Goal: Transaction & Acquisition: Purchase product/service

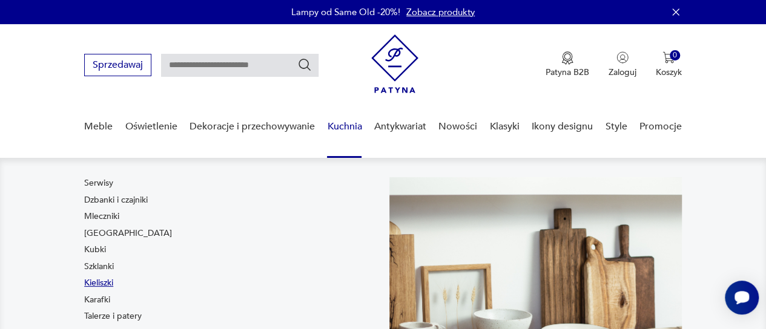
click at [108, 283] on link "Kieliszki" at bounding box center [98, 283] width 29 height 12
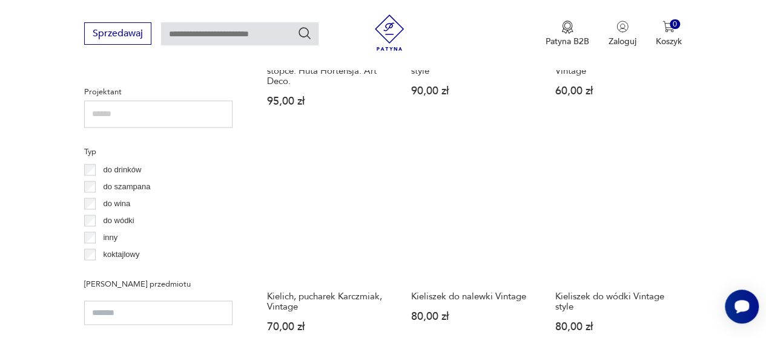
scroll to position [863, 0]
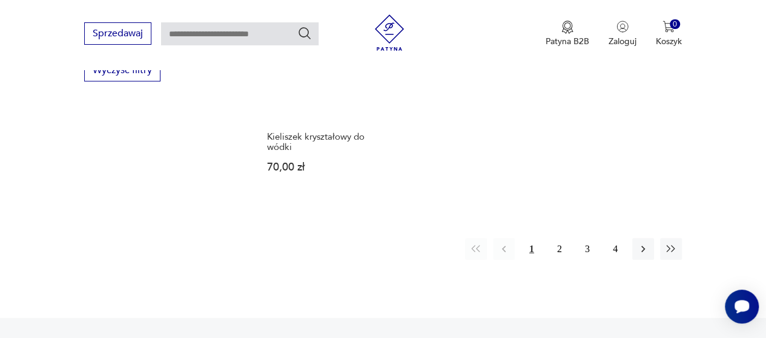
scroll to position [1694, 0]
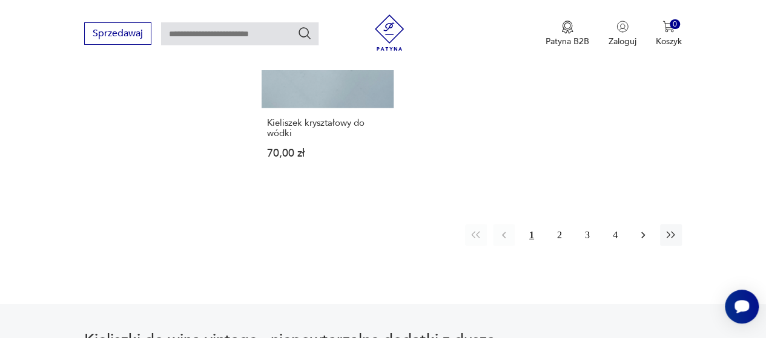
click at [643, 233] on icon "button" at bounding box center [643, 235] width 12 height 12
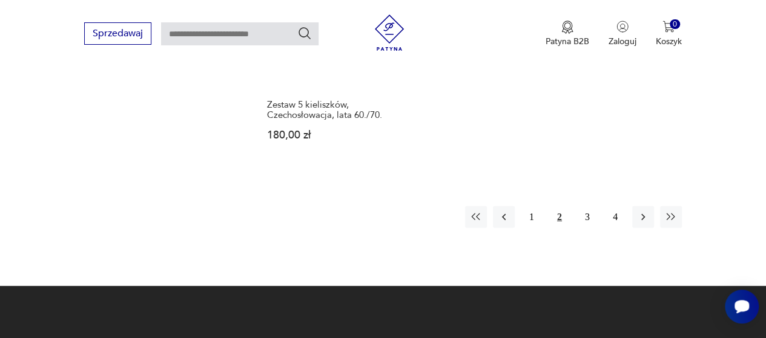
scroll to position [1689, 0]
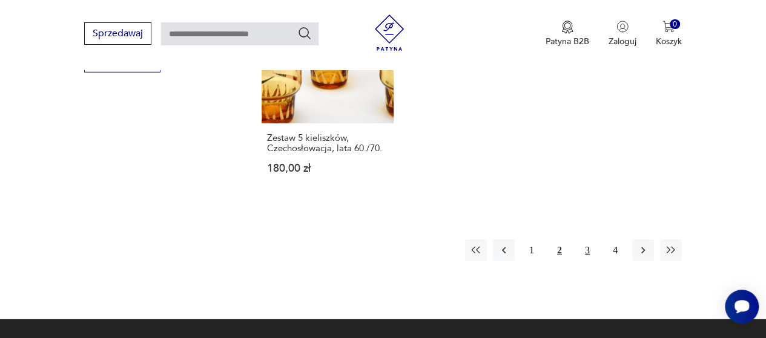
click at [588, 249] on button "3" at bounding box center [587, 251] width 22 height 22
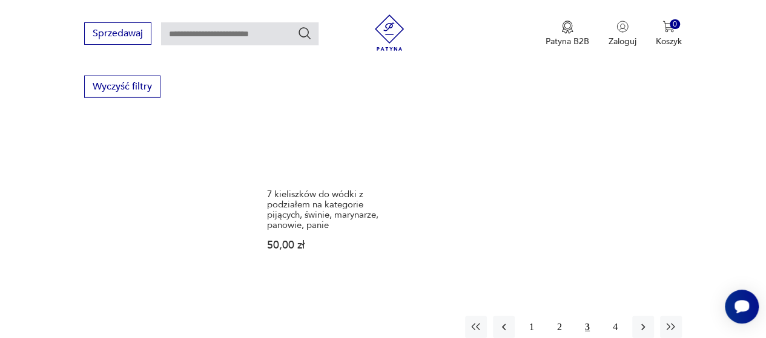
scroll to position [1673, 0]
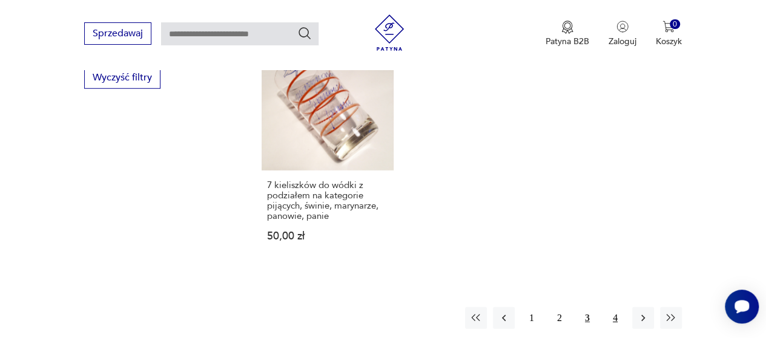
click at [615, 308] on button "4" at bounding box center [615, 319] width 22 height 22
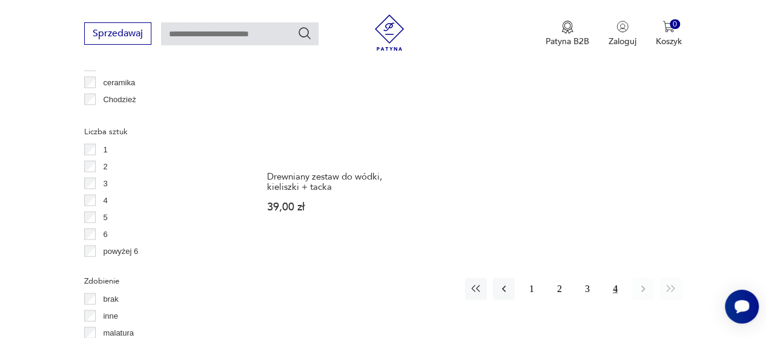
scroll to position [1285, 0]
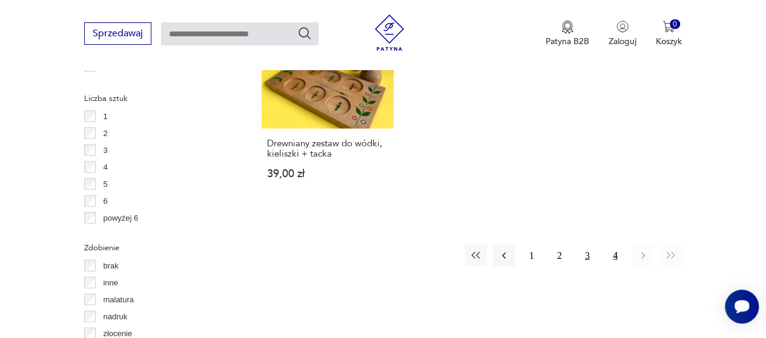
click at [586, 245] on button "3" at bounding box center [587, 256] width 22 height 22
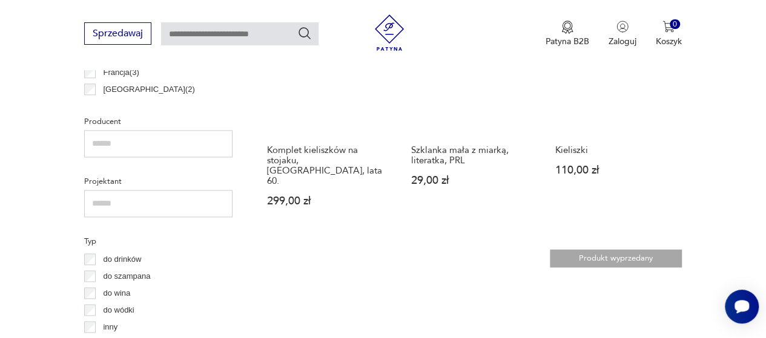
scroll to position [757, 0]
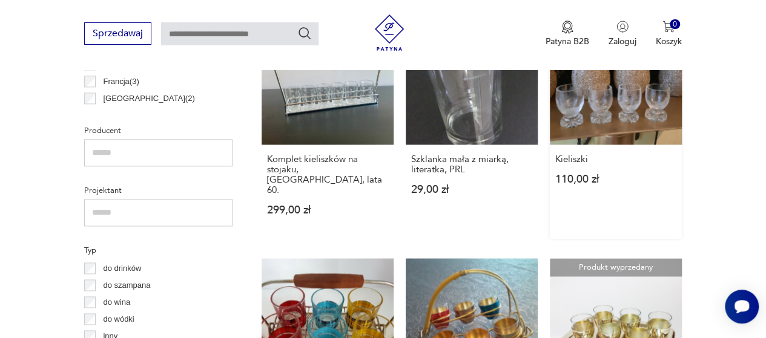
click at [577, 128] on link "Kieliszki 110,00 zł" at bounding box center [616, 126] width 132 height 226
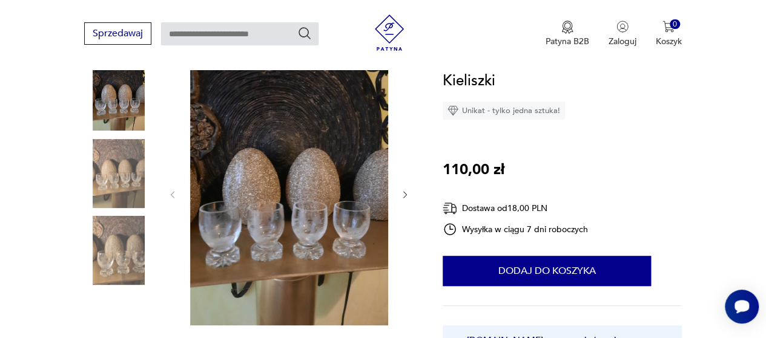
scroll to position [129, 0]
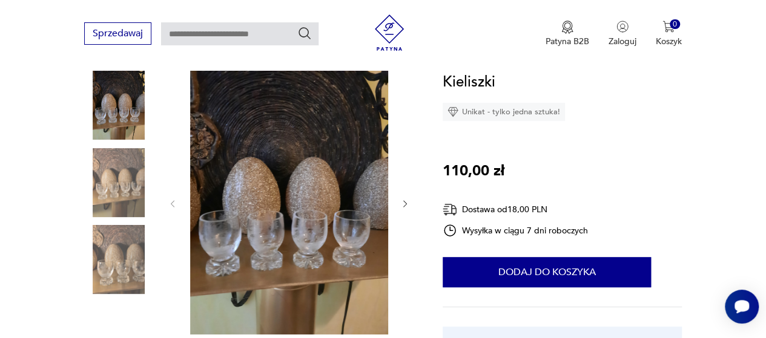
click at [114, 186] on img at bounding box center [118, 182] width 69 height 69
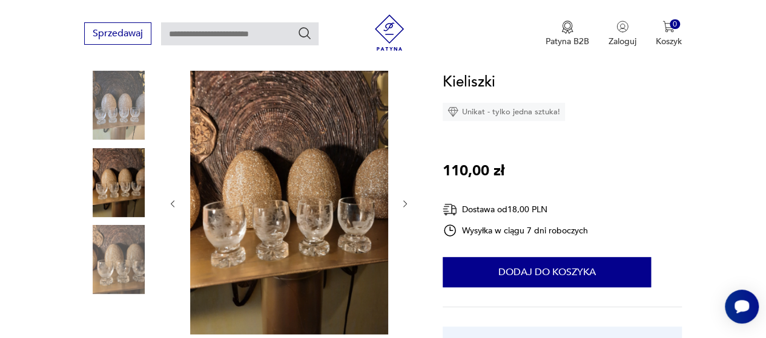
click at [114, 252] on img at bounding box center [118, 259] width 69 height 69
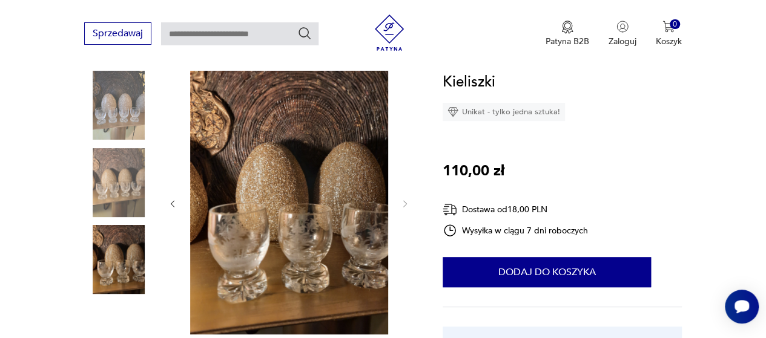
click at [117, 110] on img at bounding box center [118, 105] width 69 height 69
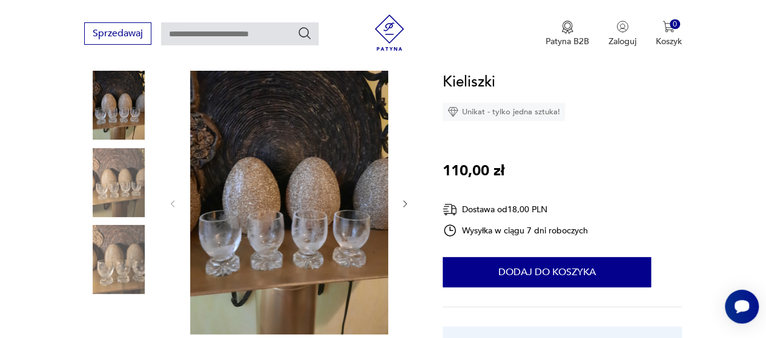
click at [123, 202] on img at bounding box center [118, 182] width 69 height 69
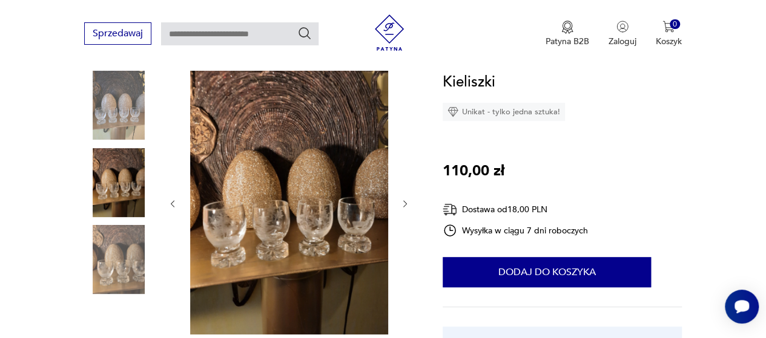
click at [123, 239] on img at bounding box center [118, 259] width 69 height 69
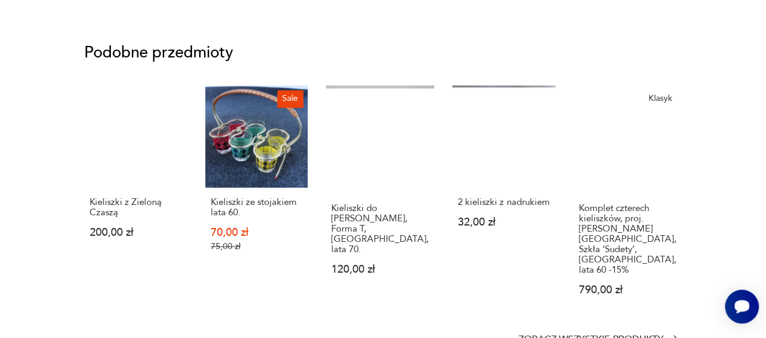
scroll to position [0, 0]
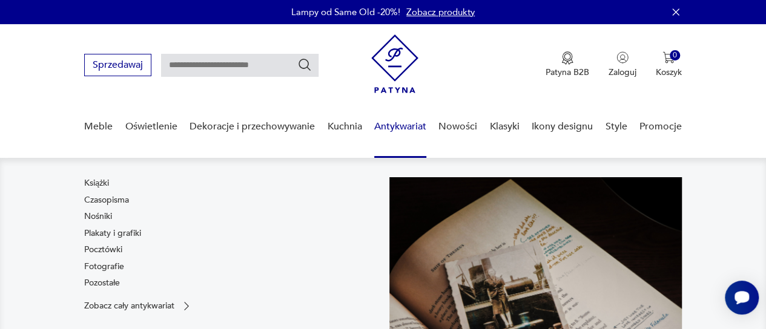
click at [407, 130] on link "Antykwariat" at bounding box center [400, 127] width 52 height 47
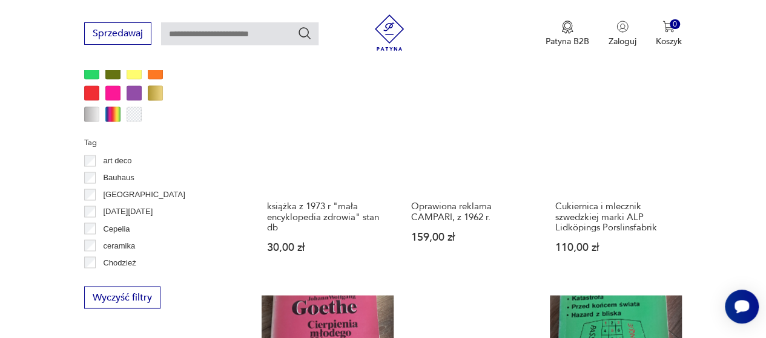
scroll to position [933, 0]
